Goal: Task Accomplishment & Management: Use online tool/utility

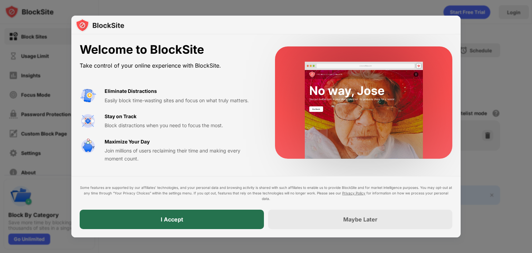
click at [173, 218] on div "I Accept" at bounding box center [172, 219] width 23 height 7
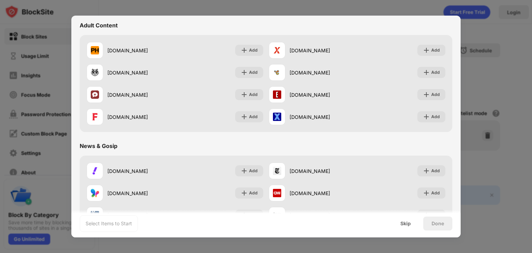
scroll to position [315, 0]
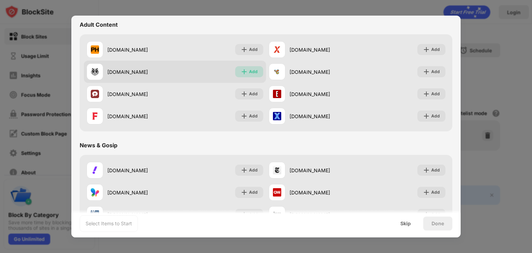
click at [249, 69] on div "Add" at bounding box center [253, 71] width 9 height 7
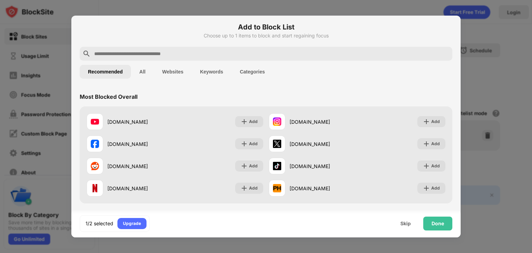
scroll to position [0, 0]
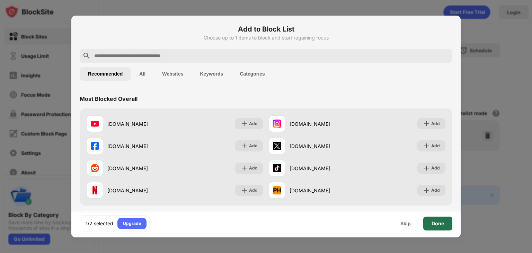
click at [438, 222] on div "Done" at bounding box center [438, 224] width 12 height 6
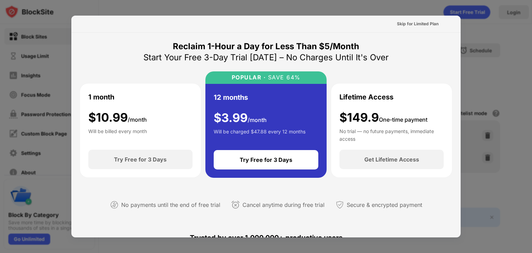
click at [476, 25] on div at bounding box center [266, 126] width 532 height 253
click at [24, 187] on div at bounding box center [266, 126] width 532 height 253
